Goal: Transaction & Acquisition: Subscribe to service/newsletter

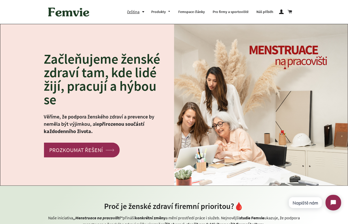
click at [142, 11] on button "čeština" at bounding box center [137, 11] width 20 height 7
click at [142, 33] on link "English" at bounding box center [137, 33] width 13 height 7
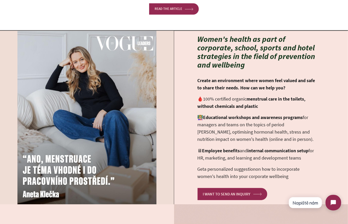
scroll to position [412, 0]
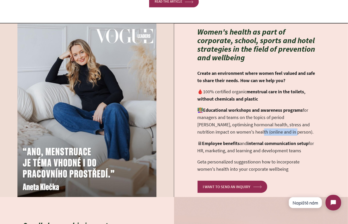
drag, startPoint x: 272, startPoint y: 132, endPoint x: 237, endPoint y: 129, distance: 34.8
click at [237, 129] on p "👩🏼‍🏫 Educational workshops and awareness programs for managers and teams on the…" at bounding box center [257, 121] width 120 height 29
click at [220, 119] on p "👩🏼‍🏫 Educational workshops and awareness programs for managers and teams on the…" at bounding box center [257, 121] width 120 height 29
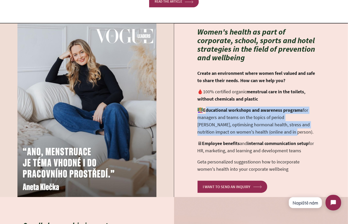
drag, startPoint x: 205, startPoint y: 110, endPoint x: 271, endPoint y: 130, distance: 69.2
click at [271, 130] on p "👩🏼‍🏫 Educational workshops and awareness programs for managers and teams on the…" at bounding box center [257, 121] width 120 height 29
copy p "ducational workshops and awareness programs for managers and teams on the topic…"
click at [235, 120] on p "👩🏼‍🏫 Educational workshops and awareness programs for managers and teams on the…" at bounding box center [257, 121] width 120 height 29
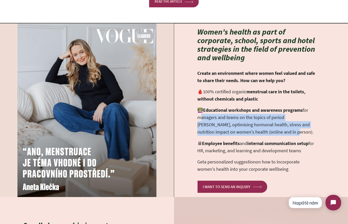
drag, startPoint x: 198, startPoint y: 118, endPoint x: 272, endPoint y: 129, distance: 74.2
click at [272, 129] on p "👩🏼‍🏫 Educational workshops and awareness programs for managers and teams on the…" at bounding box center [257, 121] width 120 height 29
copy p "managers and teams on the topics of period heath, optimising hormonal health, s…"
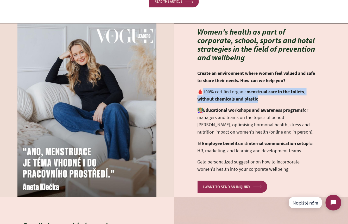
drag, startPoint x: 249, startPoint y: 100, endPoint x: 203, endPoint y: 91, distance: 46.6
click at [203, 91] on p "🩸 100% certified organic menstrual care in the toilets, without chemicals and p…" at bounding box center [257, 95] width 120 height 15
copy p "100% certified organic menstrual care in the toilets, without chemicals and pla…"
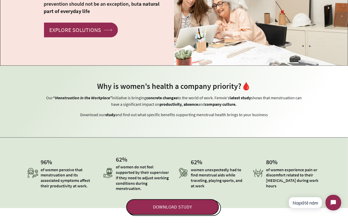
scroll to position [0, 0]
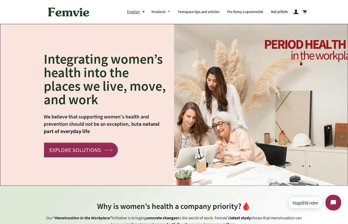
click at [66, 13] on img at bounding box center [68, 12] width 47 height 16
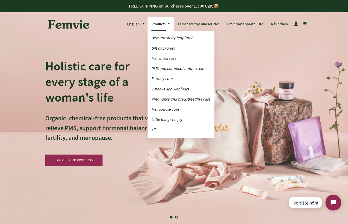
click at [163, 58] on link "Menstrual care" at bounding box center [180, 58] width 67 height 9
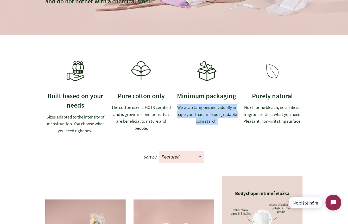
drag, startPoint x: 178, startPoint y: 108, endPoint x: 233, endPoint y: 122, distance: 57.2
click at [233, 122] on p "We wrap tampons individually in paper, and pads in biodegradable corn starch." at bounding box center [207, 114] width 61 height 21
copy p "We wrap tampons individually in paper, and pads in biodegradable corn starch."
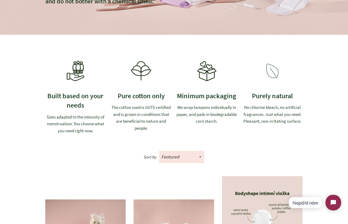
click at [244, 108] on p "No chlorine bleach, no artificial fragrances. Just what you need. Pleasant, non…" at bounding box center [272, 114] width 61 height 21
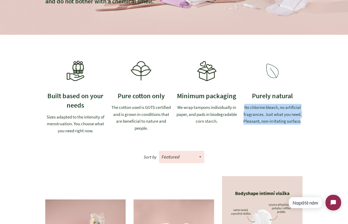
drag, startPoint x: 244, startPoint y: 108, endPoint x: 301, endPoint y: 119, distance: 57.4
click at [301, 119] on p "No chlorine bleach, no artificial fragrances. Just what you need. Pleasant, non…" at bounding box center [272, 114] width 61 height 21
copy p "No chlorine bleach, no artificial fragrances. Just what you need. Pleasant, non…"
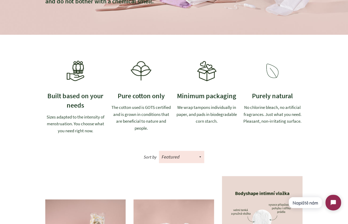
click at [181, 107] on p "We wrap tampons individually in paper, and pads in biodegradable corn starch." at bounding box center [207, 114] width 61 height 21
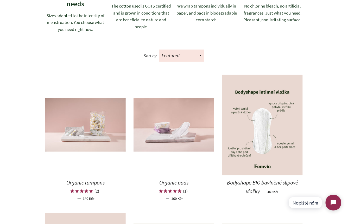
scroll to position [257, 0]
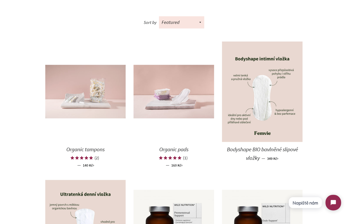
click at [104, 103] on img at bounding box center [85, 92] width 81 height 54
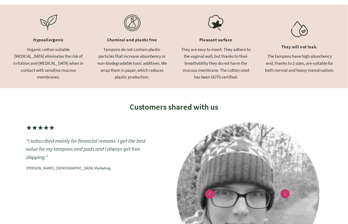
click at [16, 53] on div "Organic cotton suitable [MEDICAL_DATA] eliminates the risk of irritation and [M…" at bounding box center [48, 63] width 71 height 35
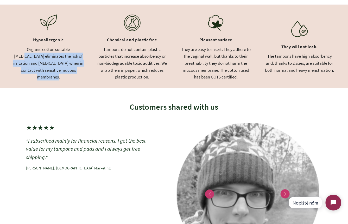
drag, startPoint x: 66, startPoint y: 53, endPoint x: 79, endPoint y: 72, distance: 23.3
click at [79, 72] on div "Organic cotton suitable for sensitive skin eliminates the risk of irritation an…" at bounding box center [48, 63] width 71 height 35
copy div "ensitive skin eliminates the risk of irritation and allergies when in contact w…"
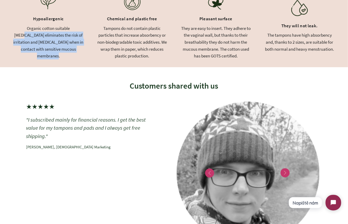
scroll to position [183, 0]
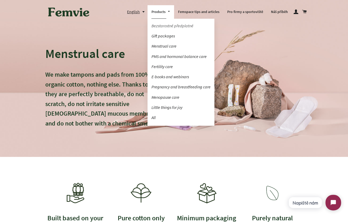
click at [166, 26] on link "Bezstarostné předplatné" at bounding box center [180, 25] width 67 height 9
